Goal: Task Accomplishment & Management: Complete application form

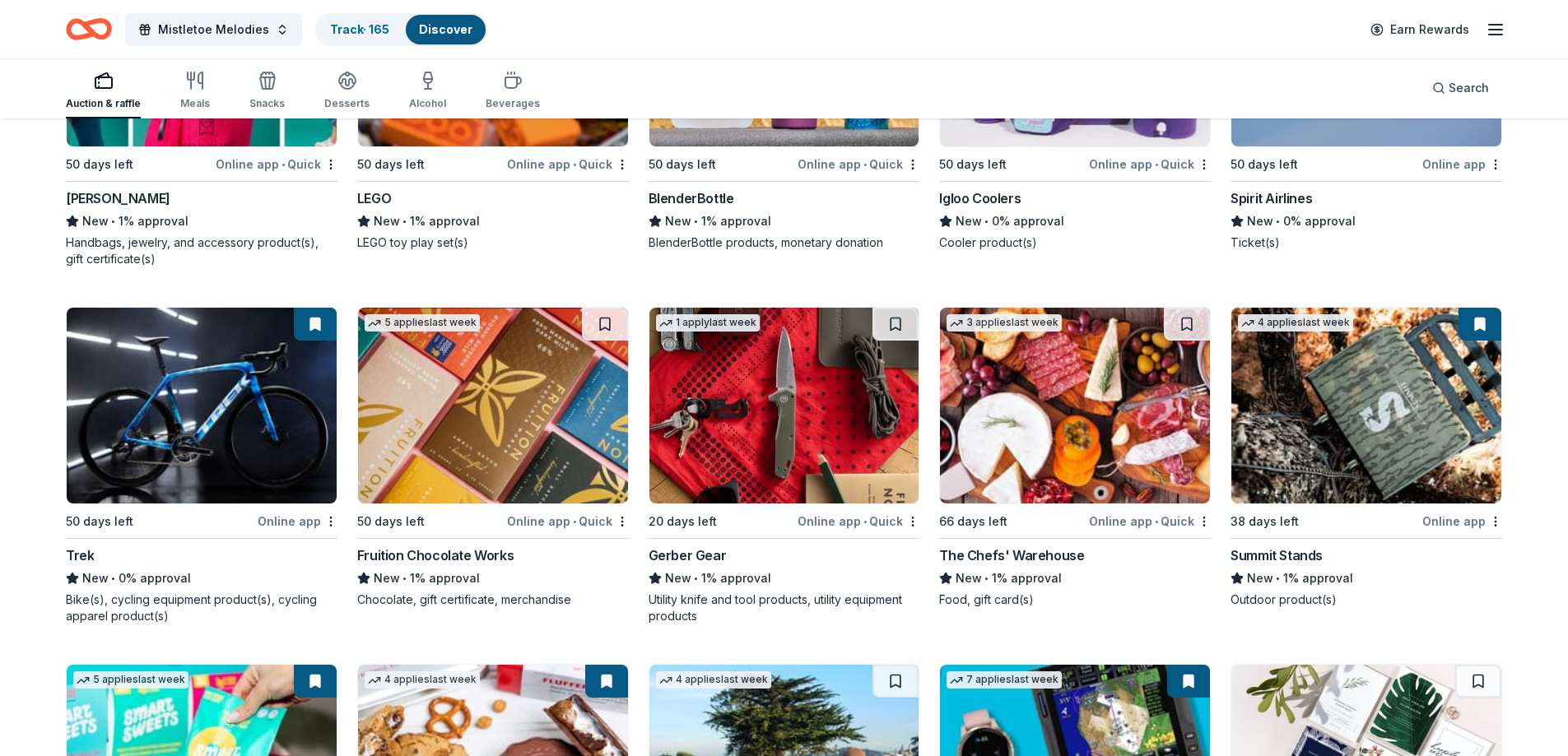
scroll to position [9570, 0]
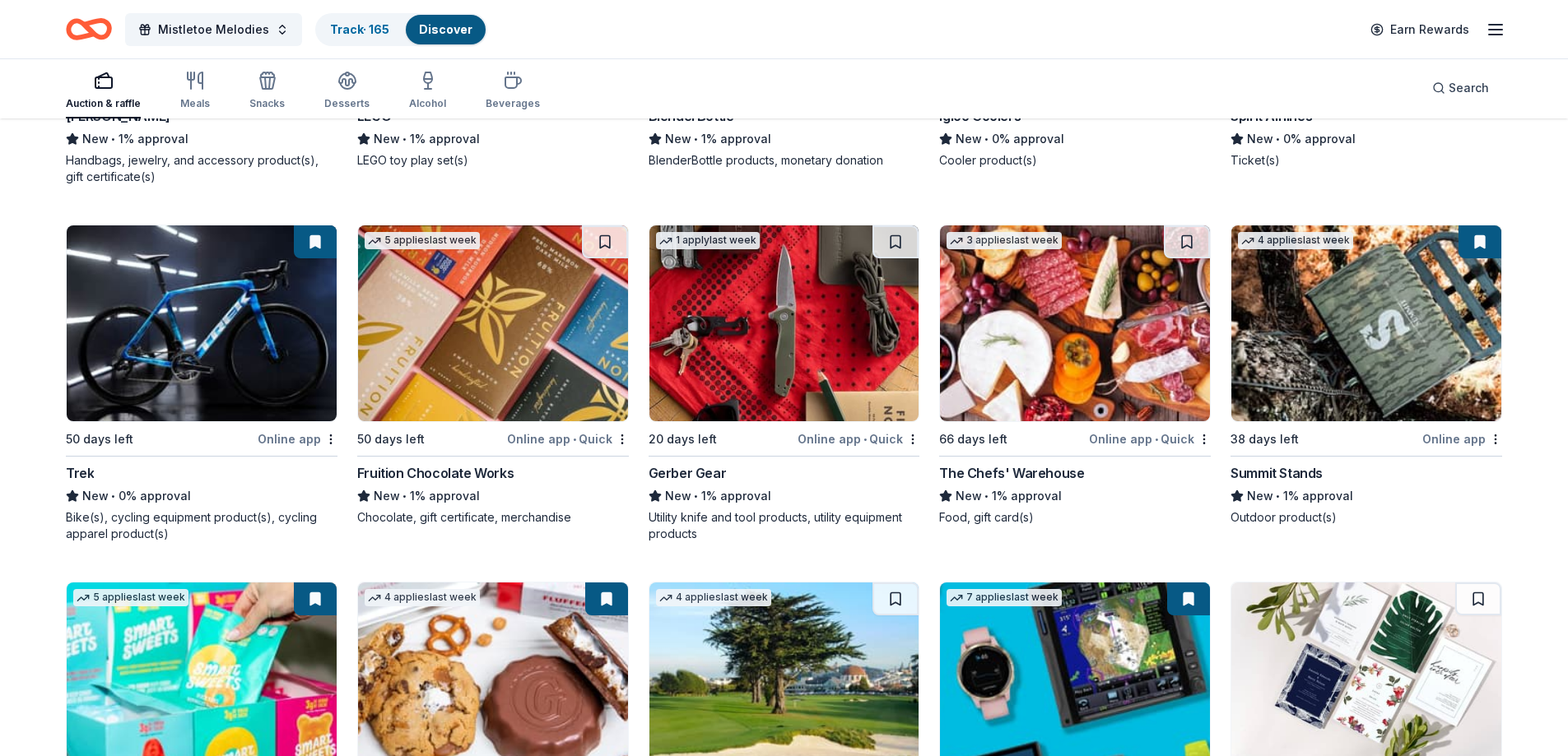
click at [176, 392] on img at bounding box center [201, 323] width 270 height 195
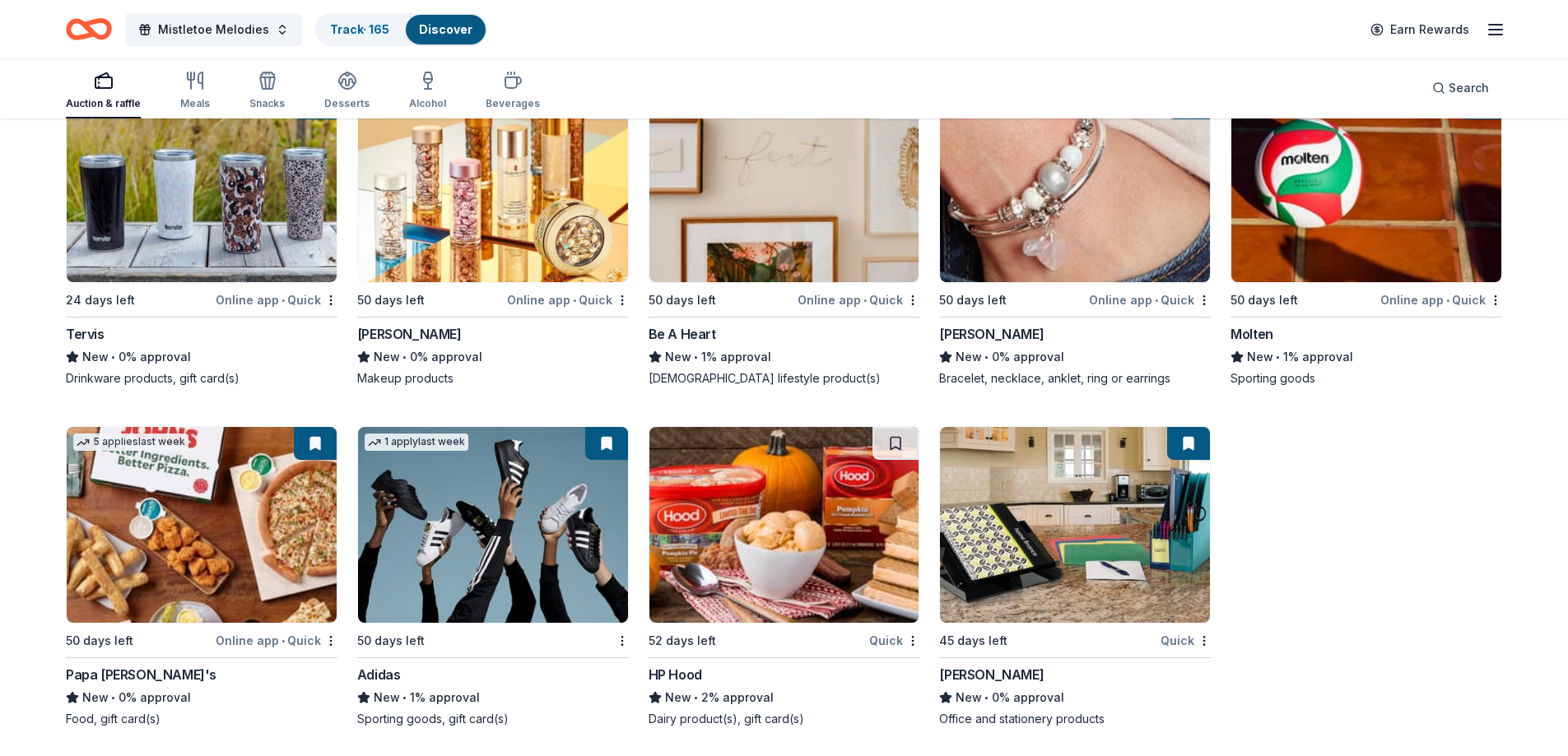
scroll to position [11823, 0]
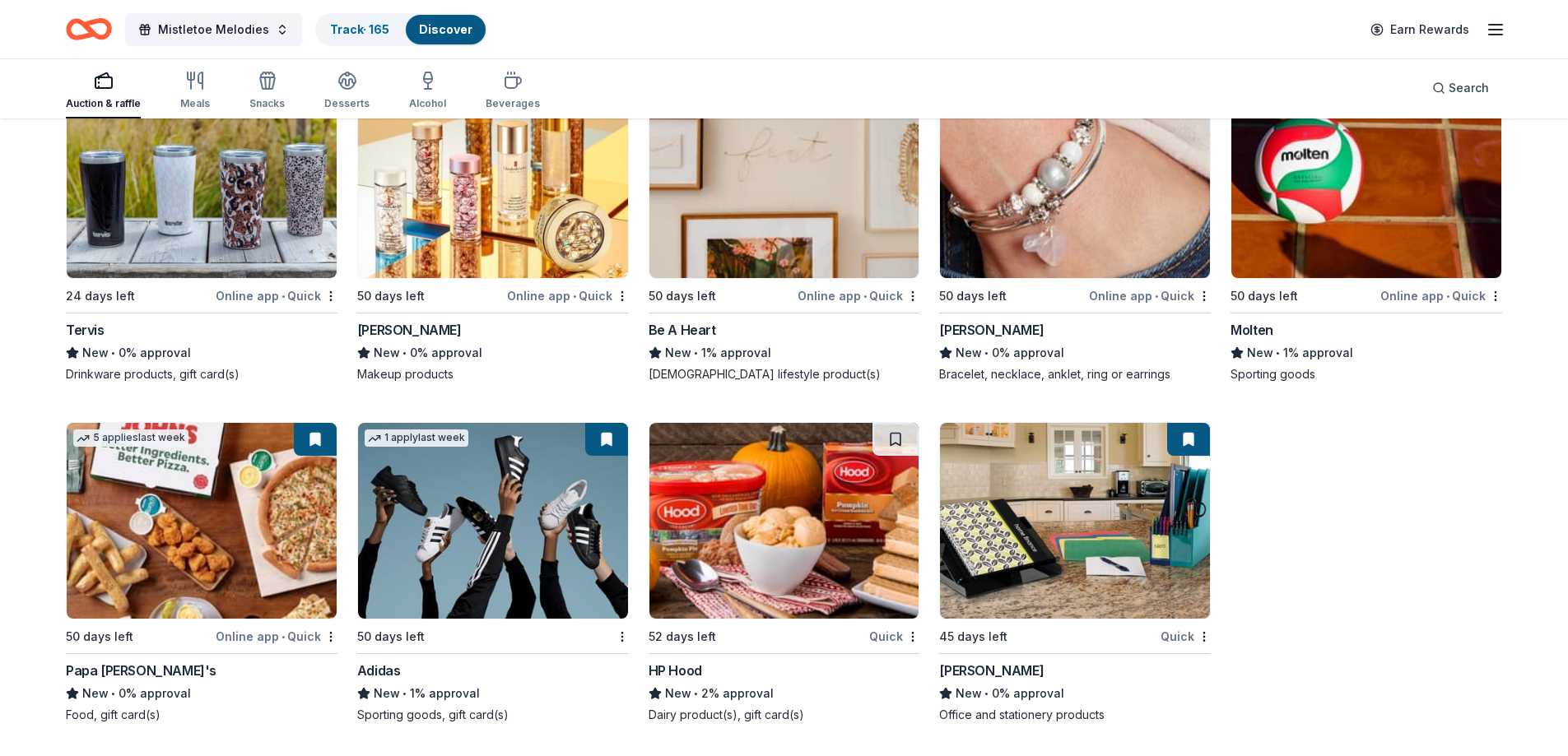
click at [575, 476] on img at bounding box center [493, 521] width 270 height 195
click at [245, 494] on img at bounding box center [201, 521] width 270 height 195
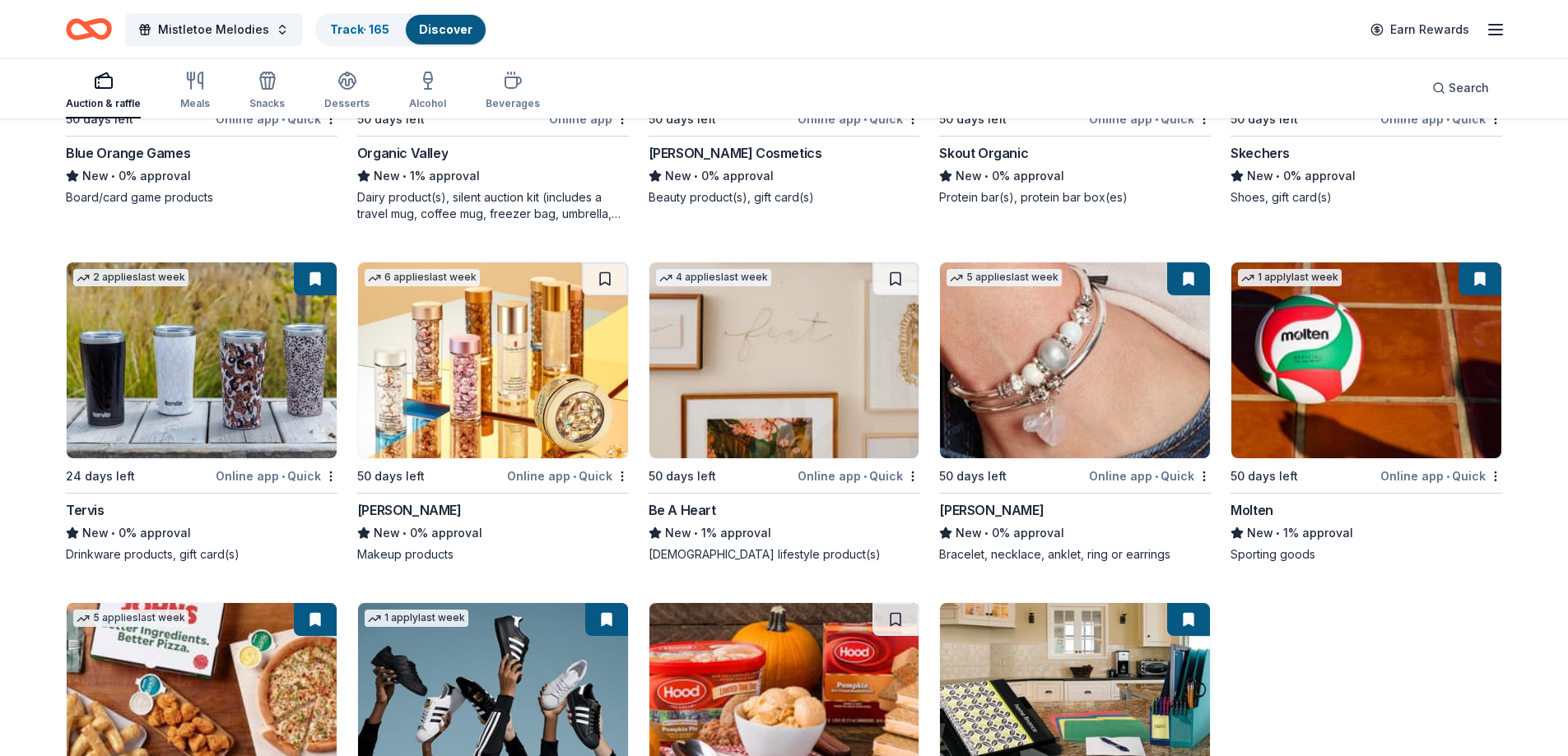
scroll to position [11576, 0]
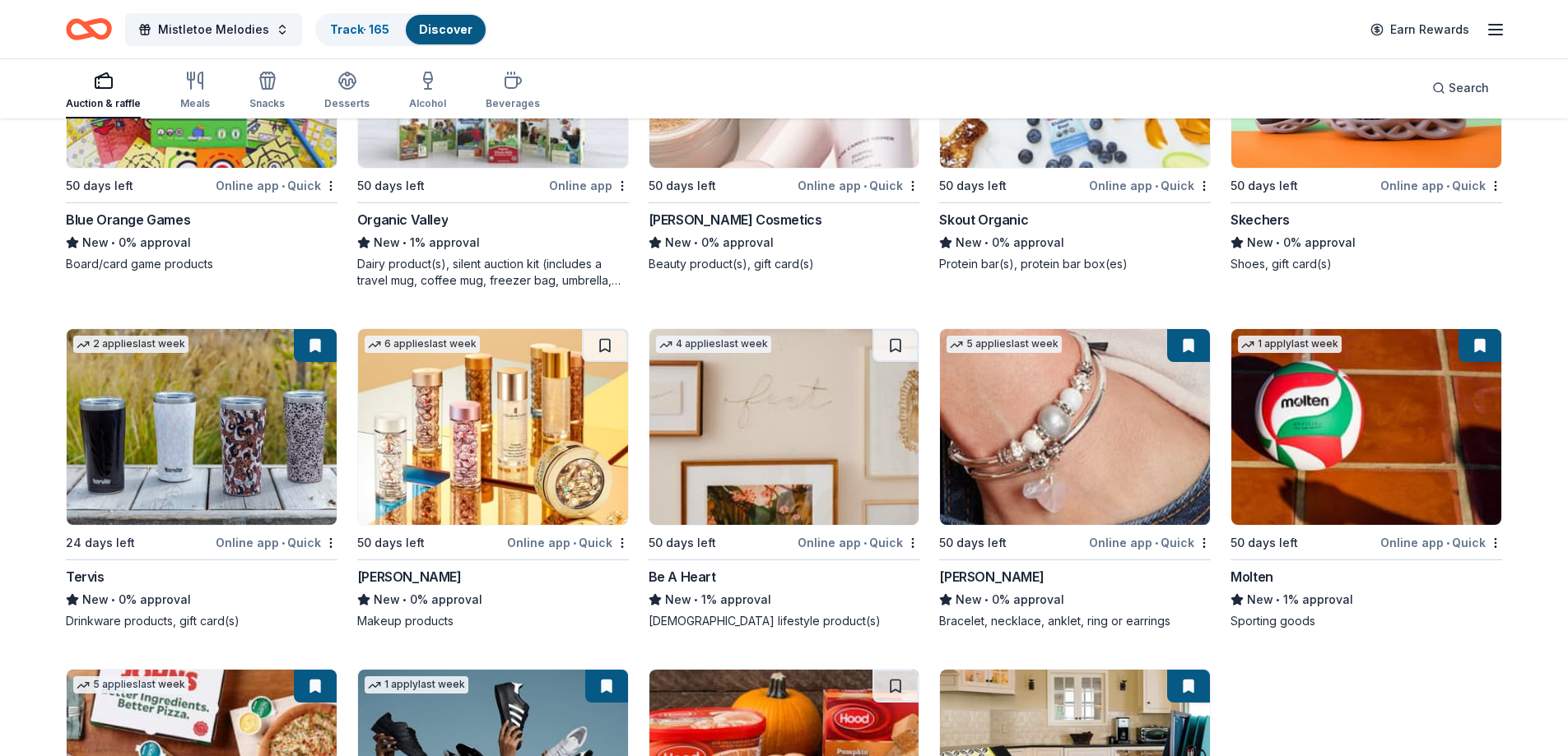
click at [235, 463] on img at bounding box center [201, 426] width 270 height 195
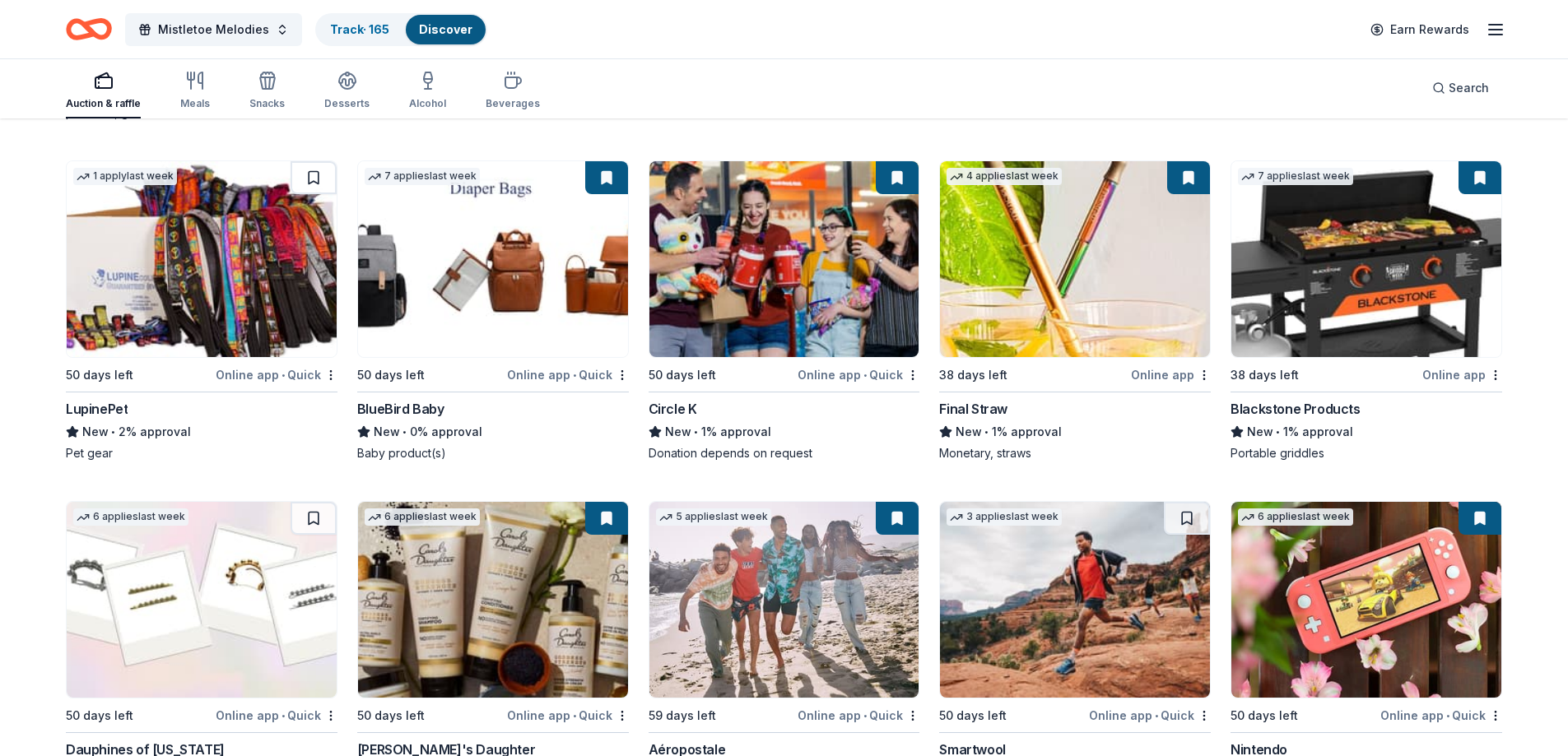
scroll to position [10671, 0]
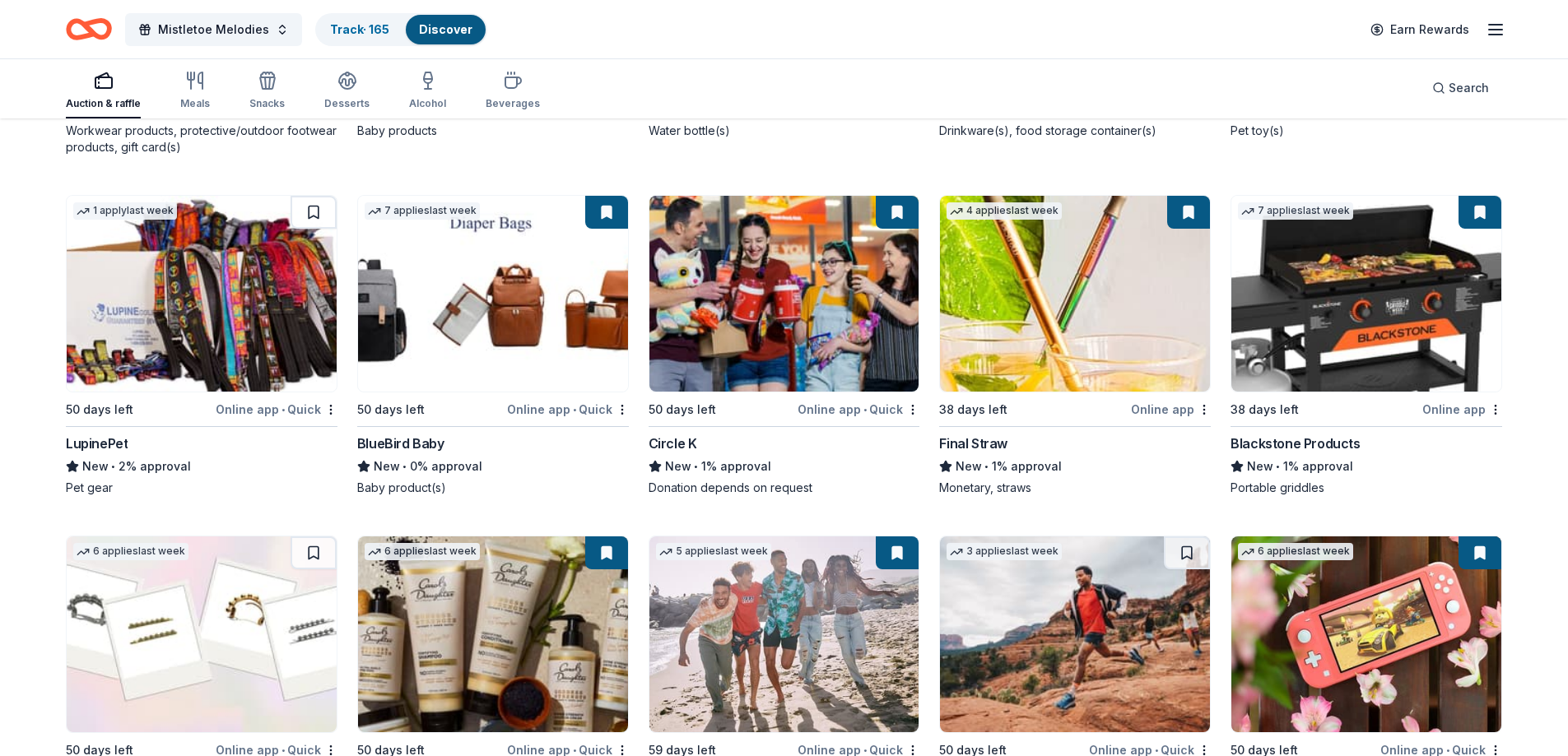
click at [81, 447] on div "LupinePet" at bounding box center [96, 444] width 62 height 20
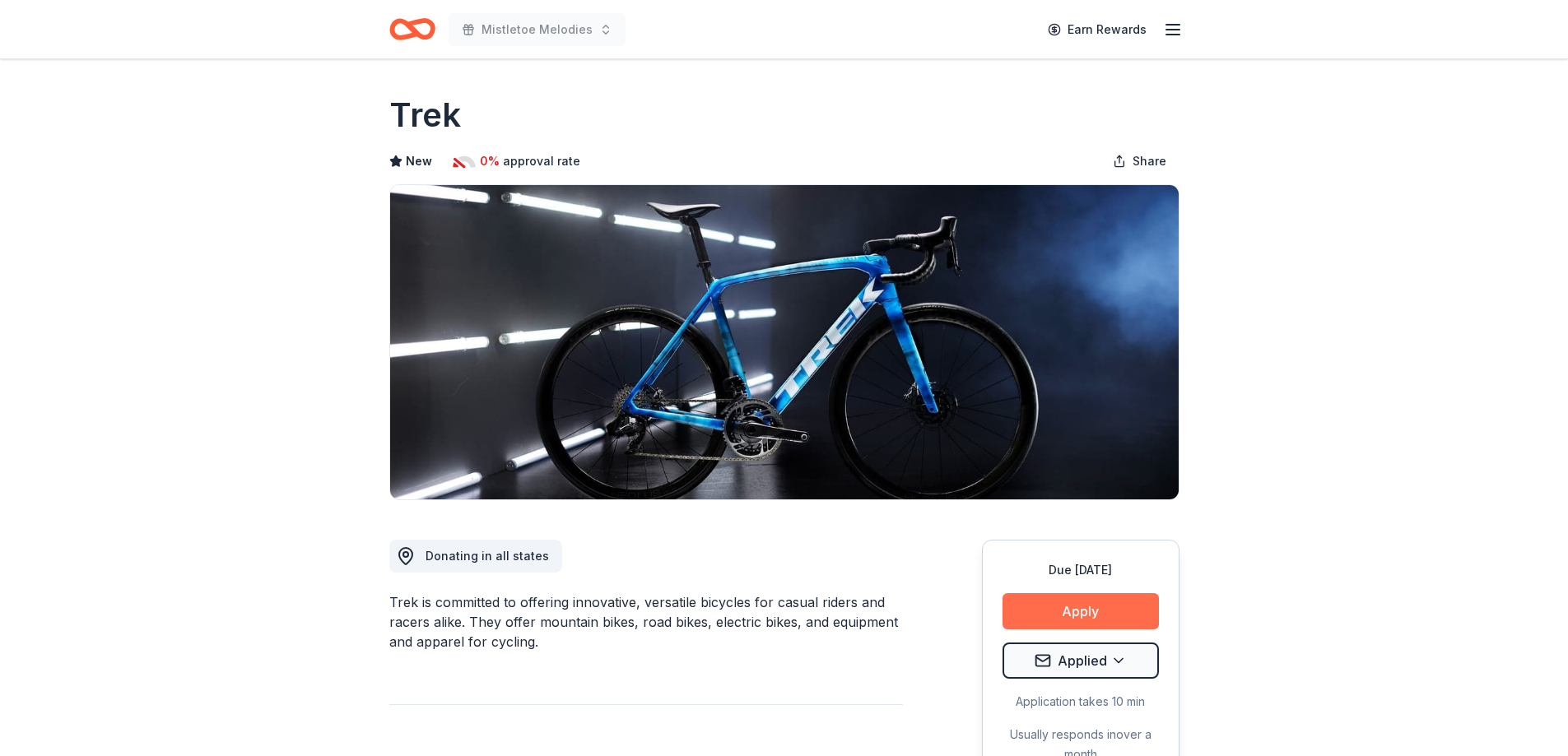
click at [1105, 616] on button "Apply" at bounding box center [1080, 611] width 157 height 36
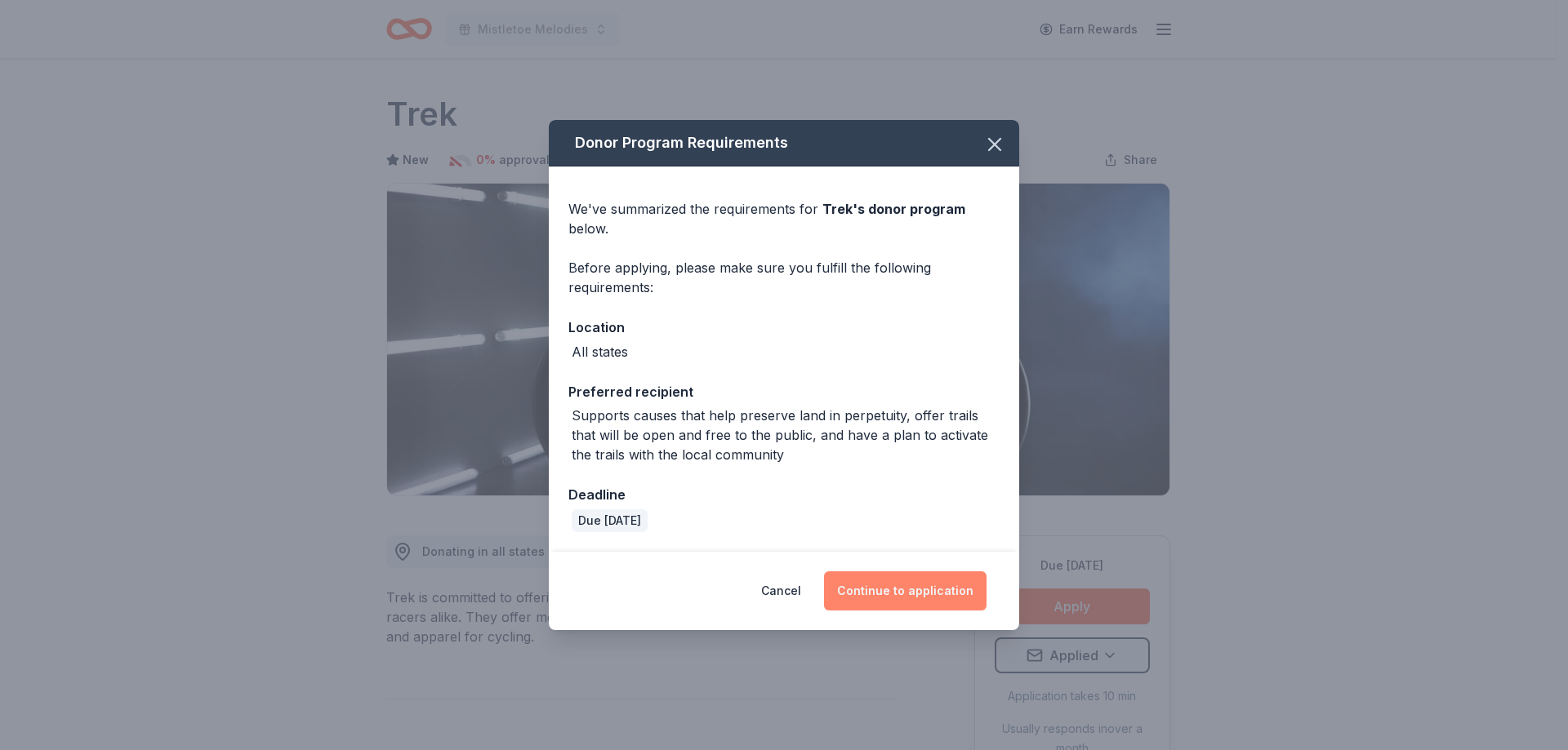
click at [892, 579] on button "Continue to application" at bounding box center [905, 591] width 163 height 39
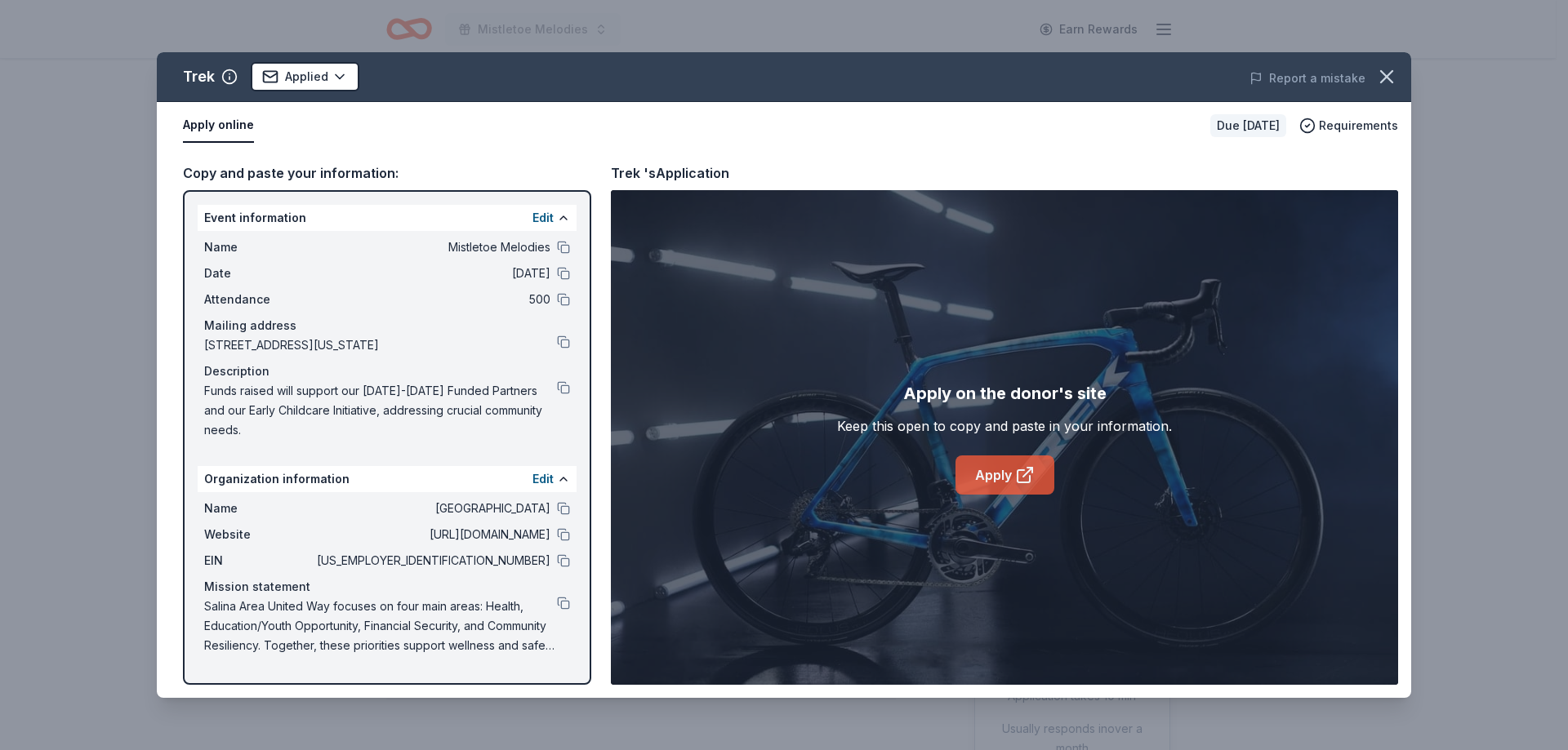
click at [1010, 476] on link "Apply" at bounding box center [1004, 475] width 99 height 39
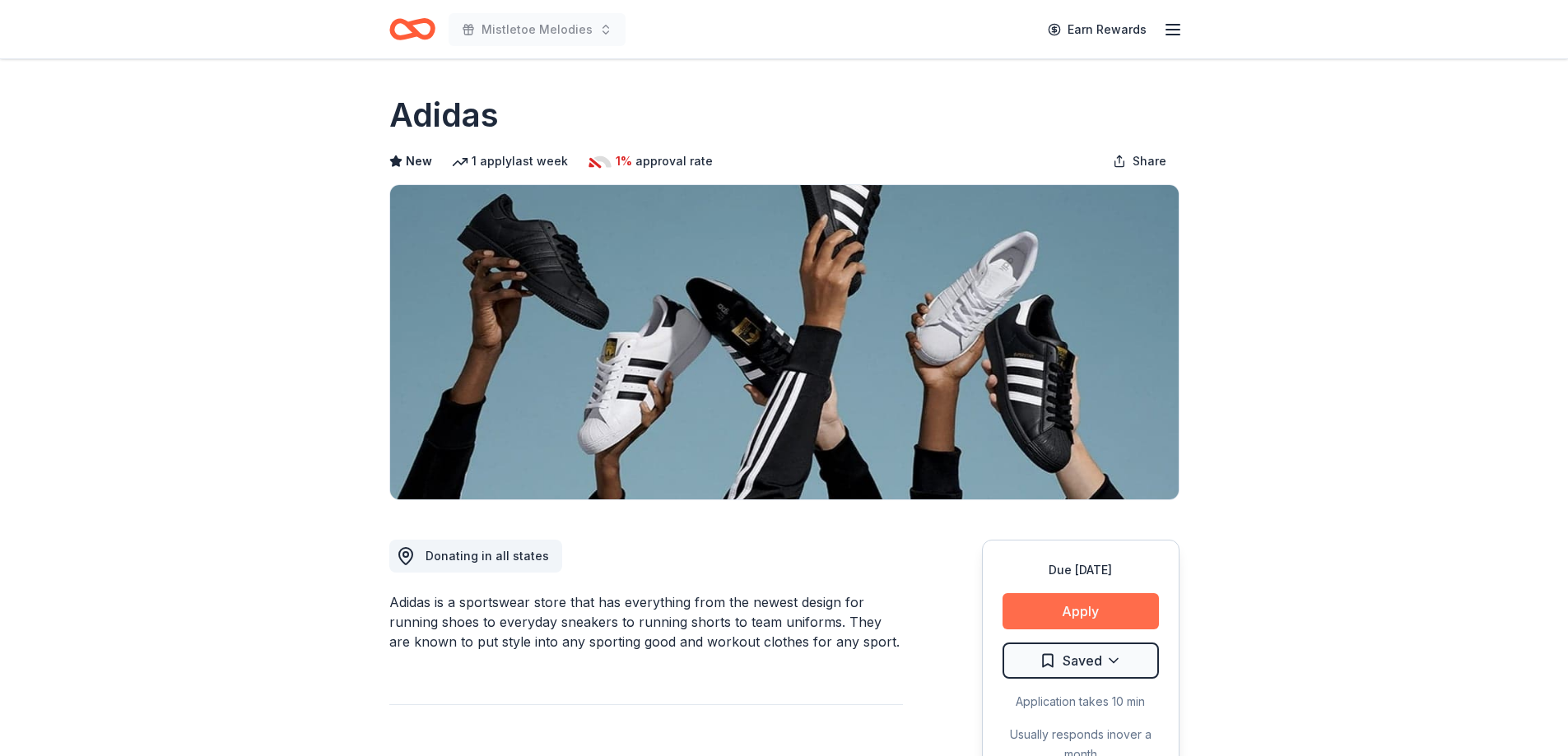
click at [1062, 613] on button "Apply" at bounding box center [1080, 611] width 157 height 36
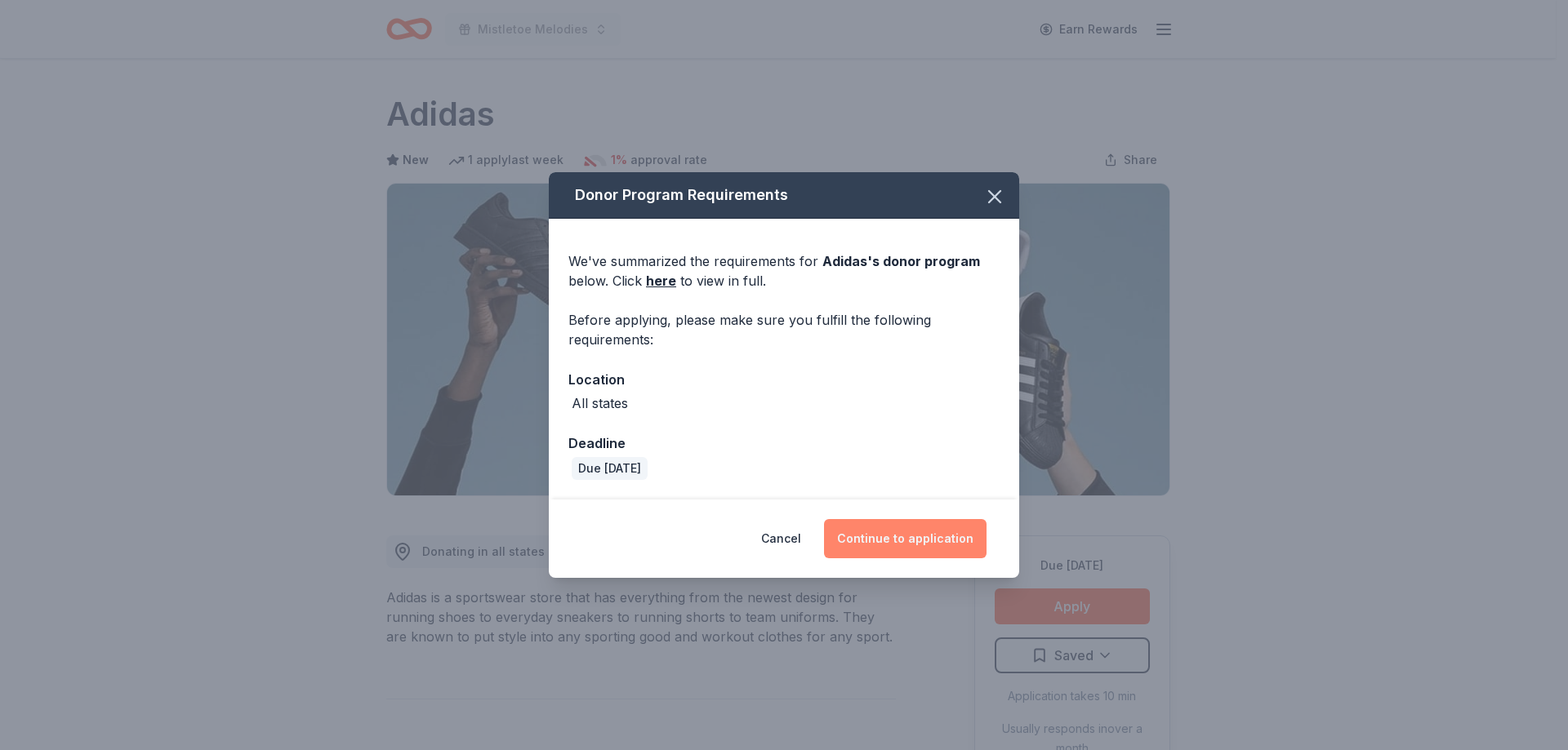
click at [948, 537] on button "Continue to application" at bounding box center [905, 539] width 163 height 39
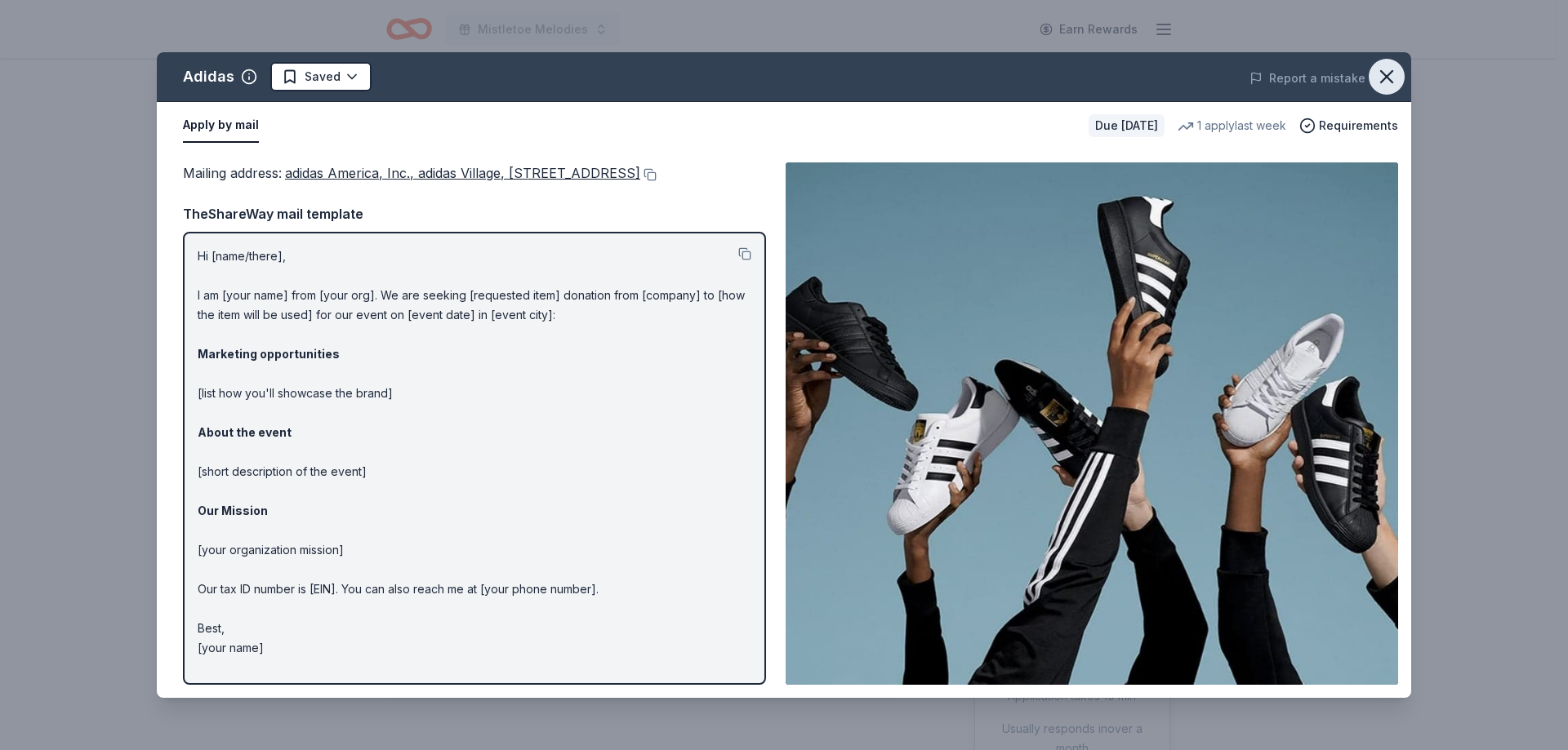
click at [1385, 76] on icon "button" at bounding box center [1386, 76] width 12 height 12
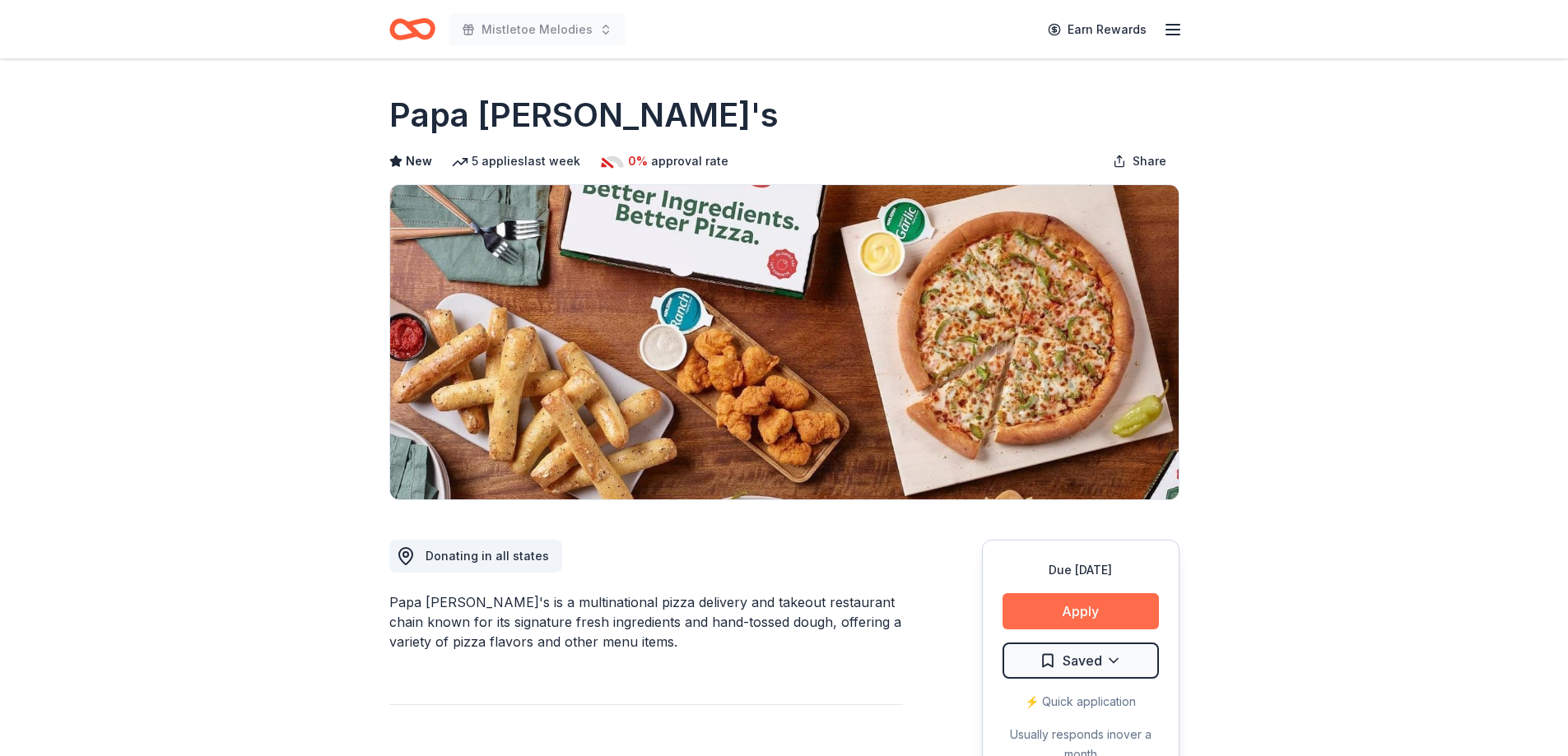
click at [1072, 606] on button "Apply" at bounding box center [1080, 611] width 157 height 36
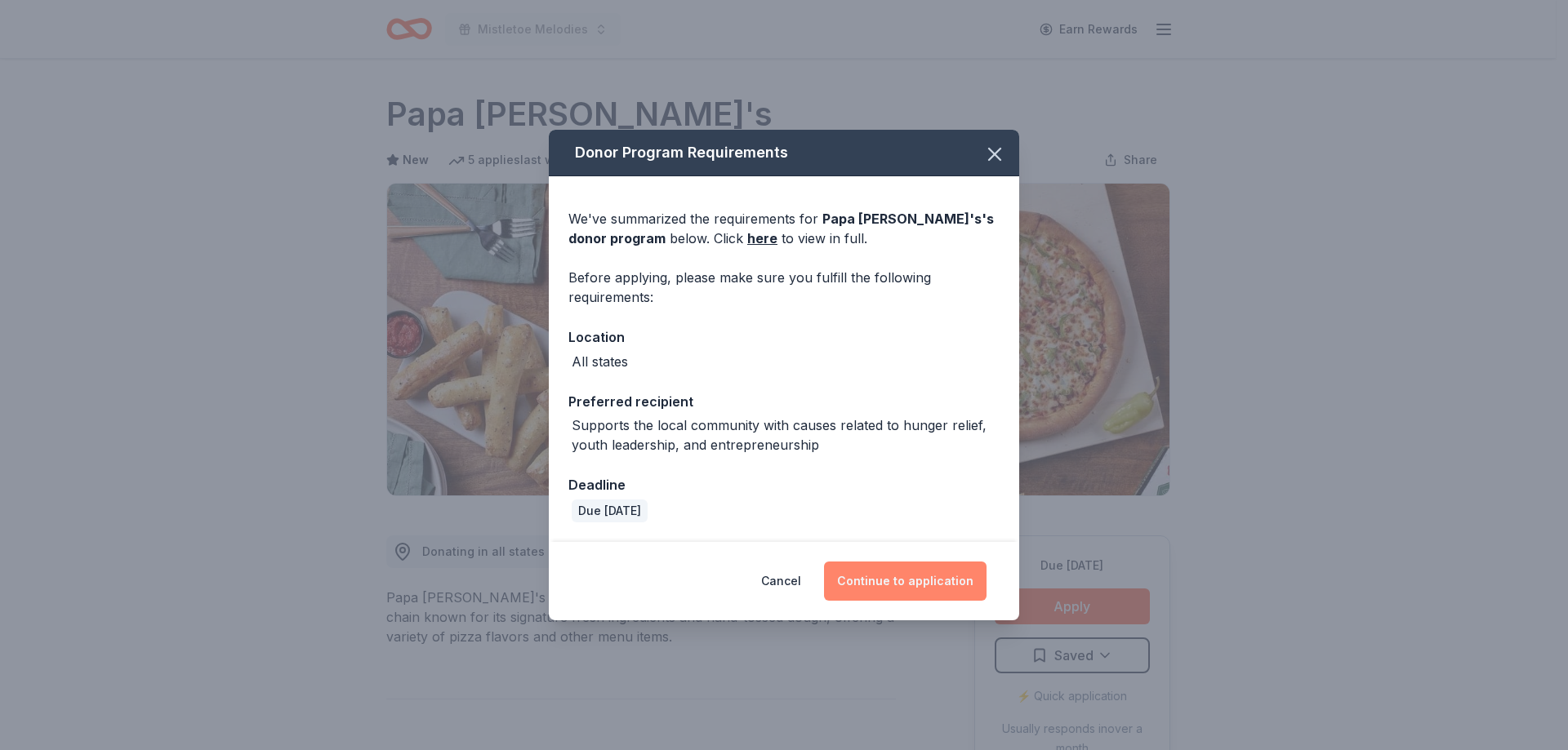
click at [921, 584] on button "Continue to application" at bounding box center [905, 582] width 163 height 39
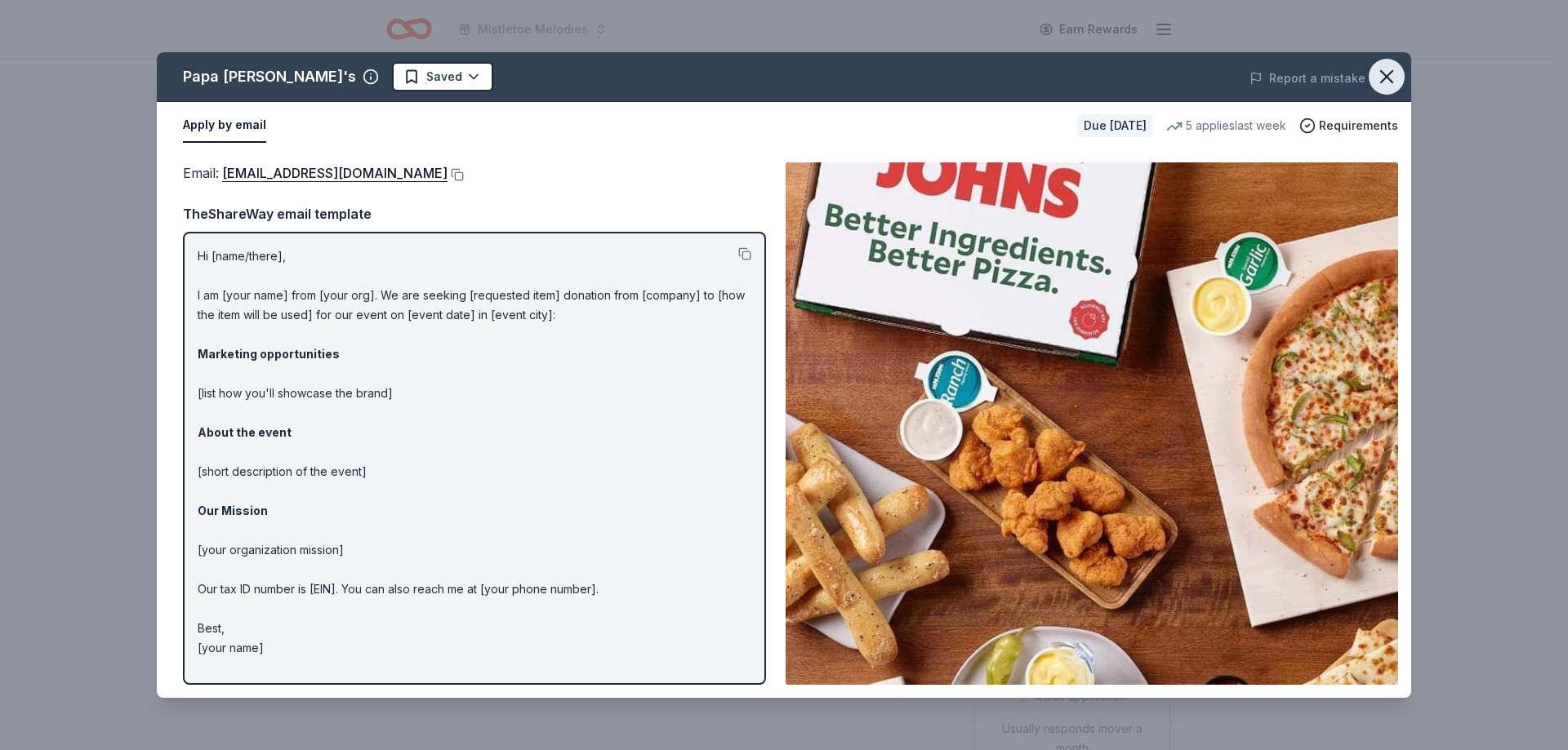
click at [1388, 71] on icon "button" at bounding box center [1386, 76] width 23 height 23
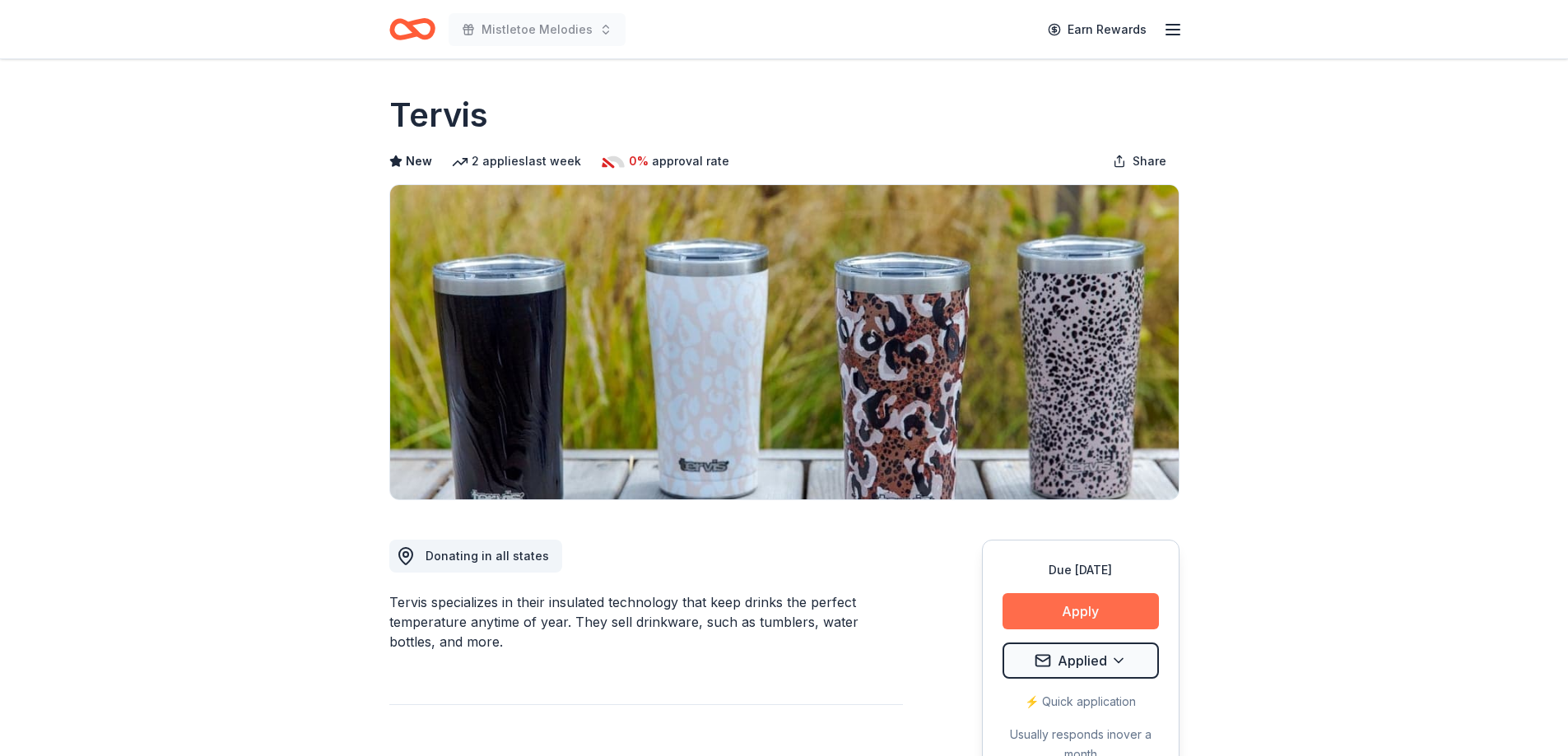
click at [1116, 614] on button "Apply" at bounding box center [1080, 611] width 157 height 36
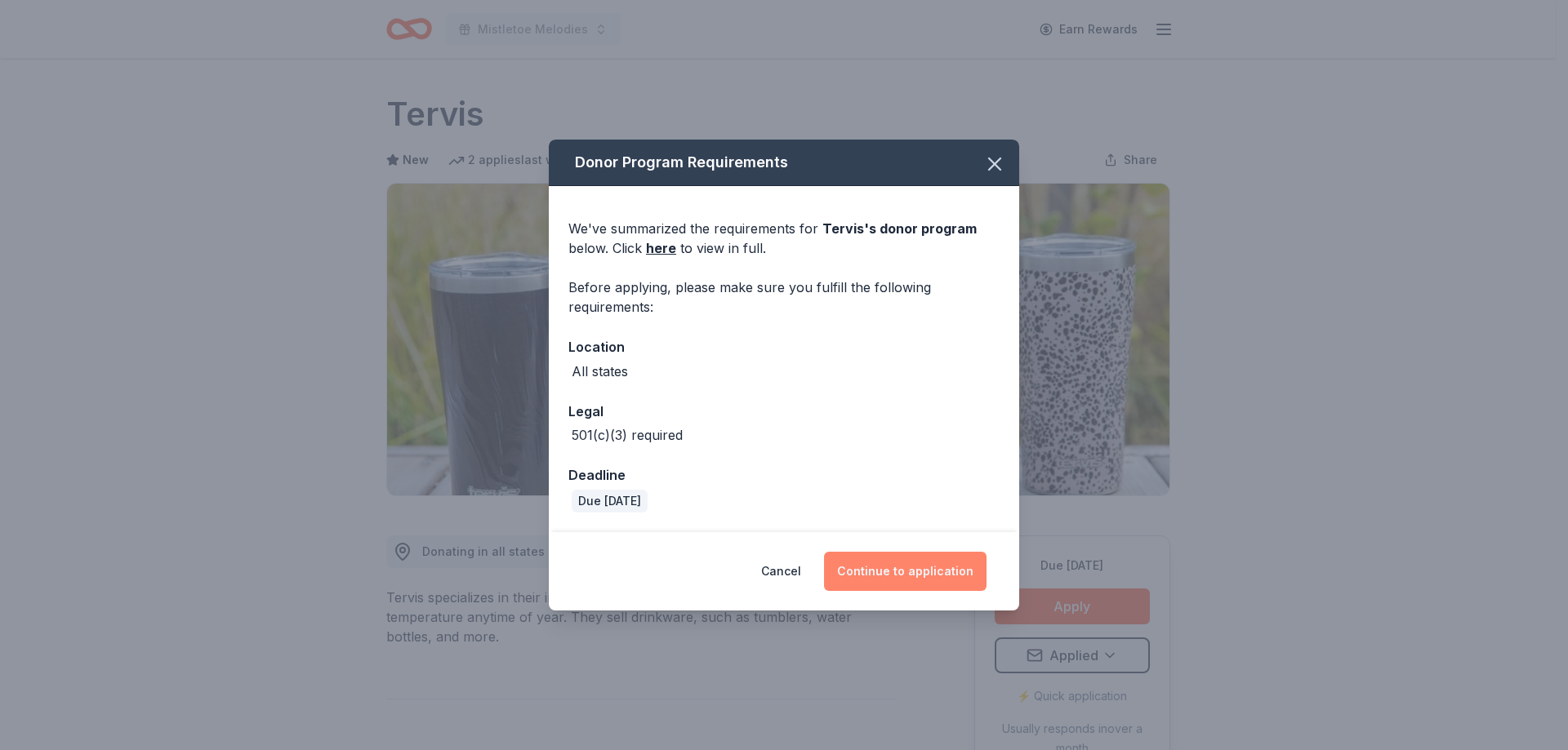
click at [873, 559] on button "Continue to application" at bounding box center [905, 572] width 163 height 39
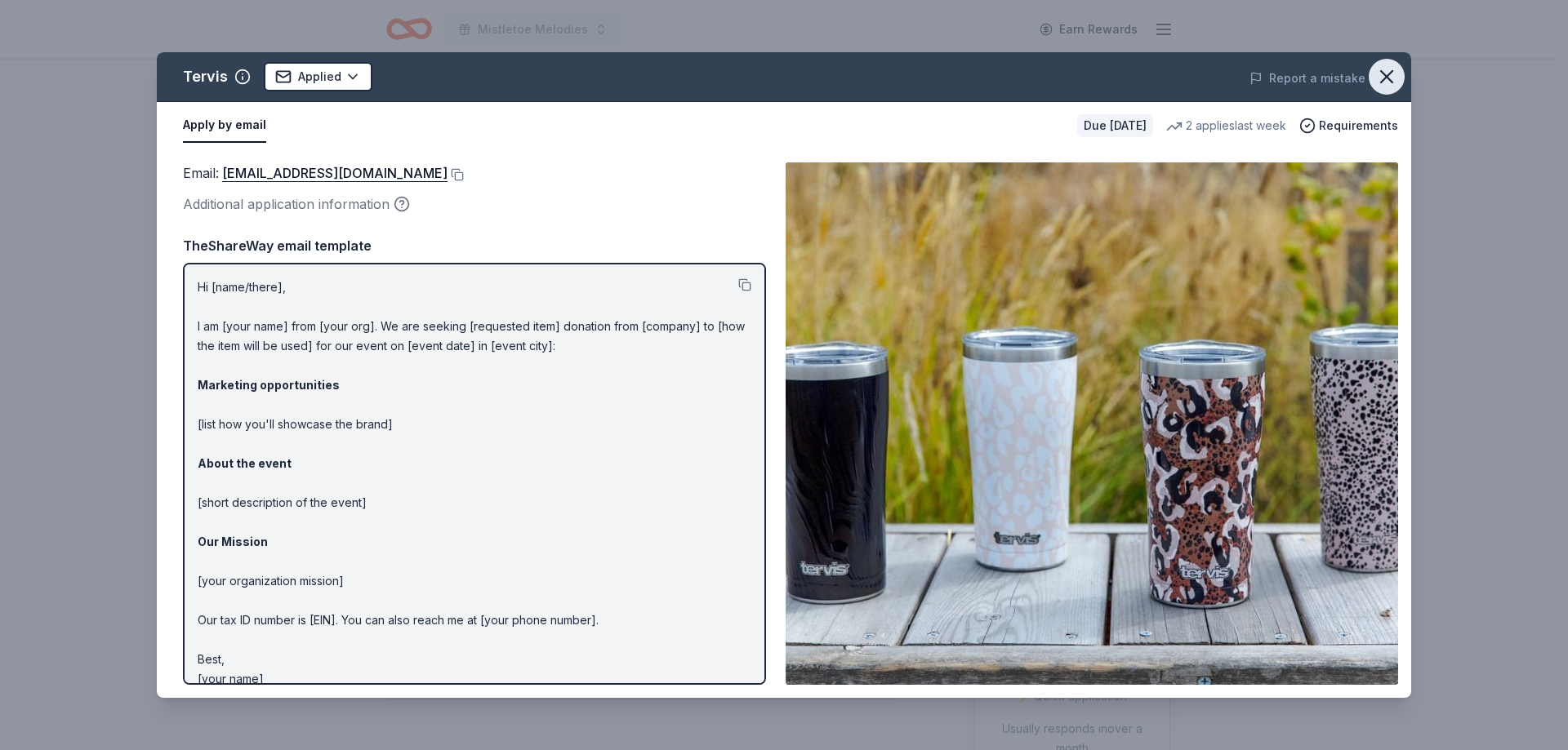
drag, startPoint x: 1382, startPoint y: 77, endPoint x: 1372, endPoint y: 76, distance: 10.0
click at [1382, 76] on icon "button" at bounding box center [1386, 76] width 23 height 23
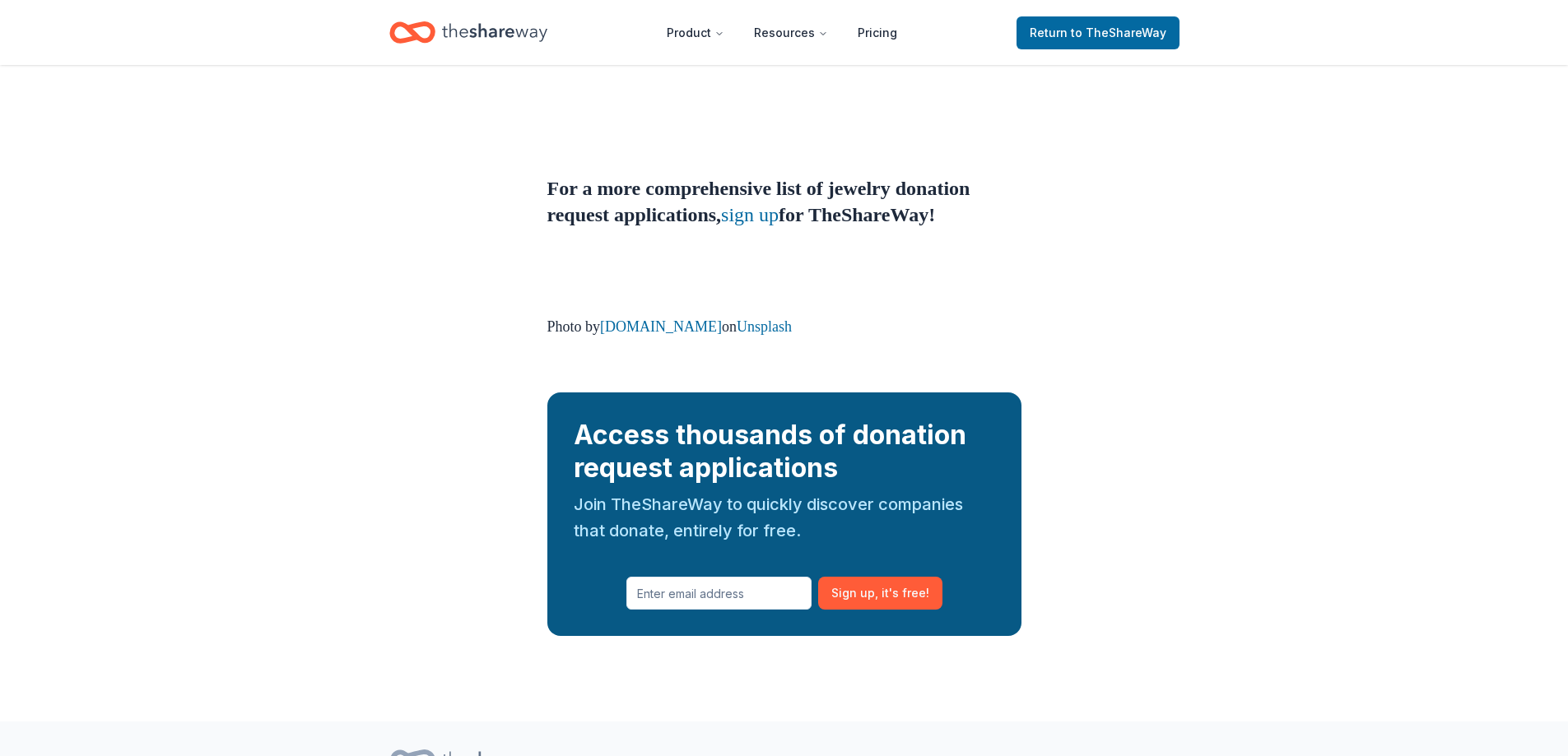
scroll to position [1713, 0]
